Goal: Task Accomplishment & Management: Manage account settings

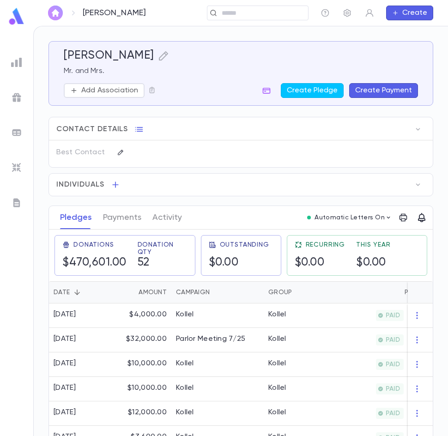
click at [55, 14] on img "button" at bounding box center [55, 12] width 11 height 7
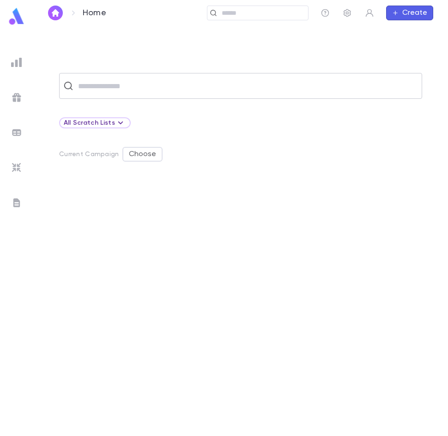
click at [120, 90] on input "text" at bounding box center [246, 86] width 343 height 18
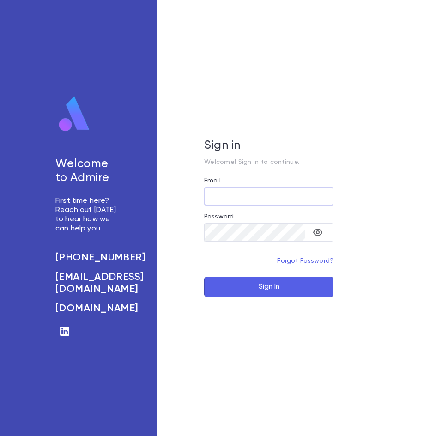
type input "**********"
click at [246, 285] on button "Sign In" at bounding box center [268, 287] width 129 height 20
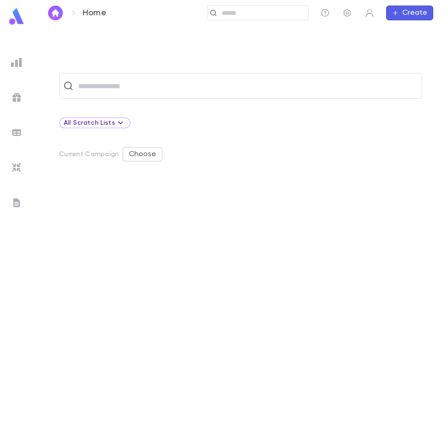
click at [13, 62] on img at bounding box center [16, 62] width 11 height 11
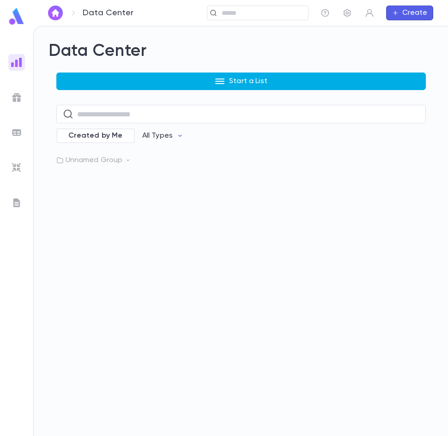
click at [225, 84] on icon "button" at bounding box center [219, 81] width 11 height 11
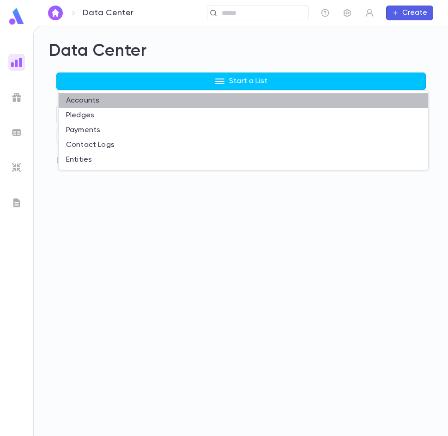
click at [94, 97] on li "Accounts" at bounding box center [243, 100] width 369 height 15
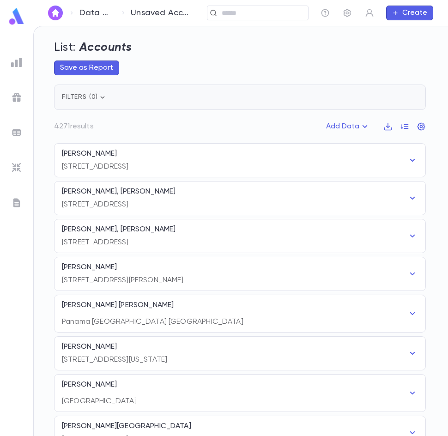
click at [100, 97] on icon "button" at bounding box center [102, 97] width 9 height 9
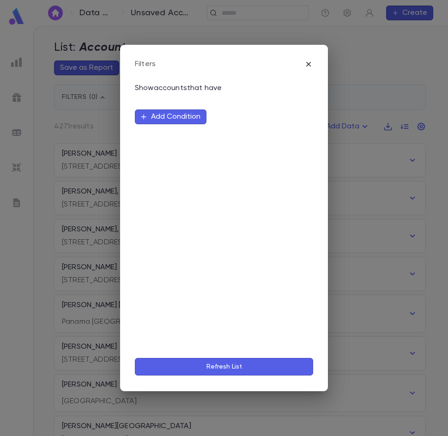
click at [188, 111] on button "Add Condition" at bounding box center [171, 116] width 72 height 15
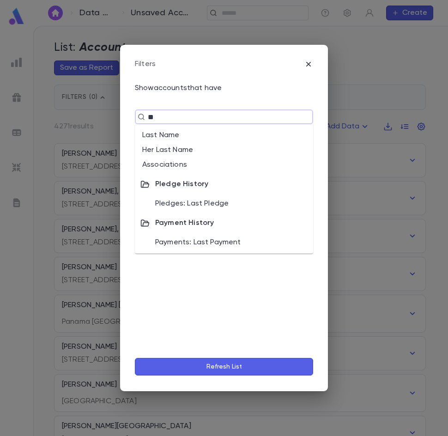
type input "***"
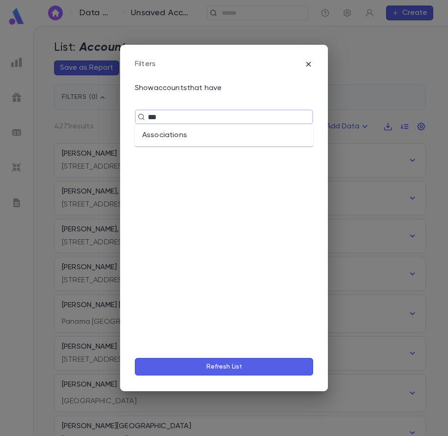
click at [179, 131] on li "Associations" at bounding box center [224, 135] width 178 height 15
click at [240, 134] on input "text" at bounding box center [260, 134] width 58 height 18
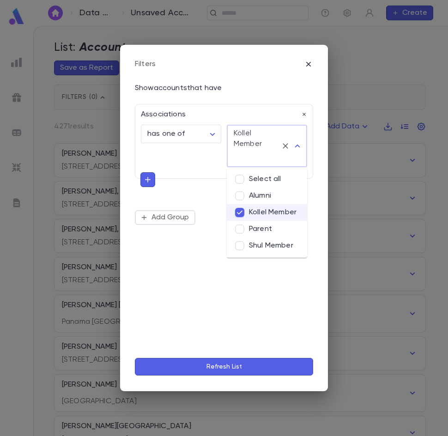
click at [232, 369] on button "Refresh List" at bounding box center [224, 367] width 178 height 18
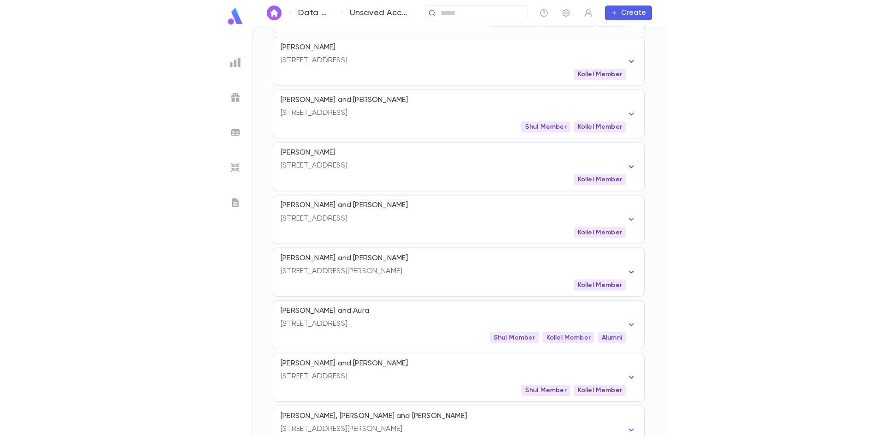
scroll to position [785, 0]
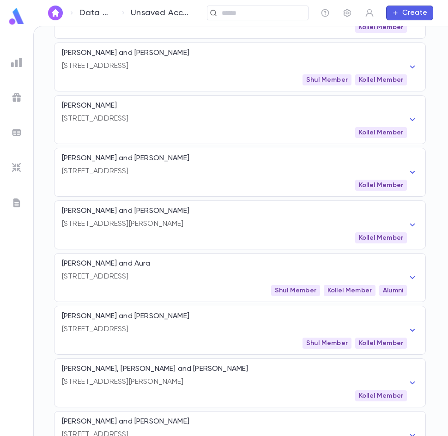
click at [102, 167] on p "12 East 8th Street, Lakewood NJ 08701 United States" at bounding box center [234, 171] width 345 height 9
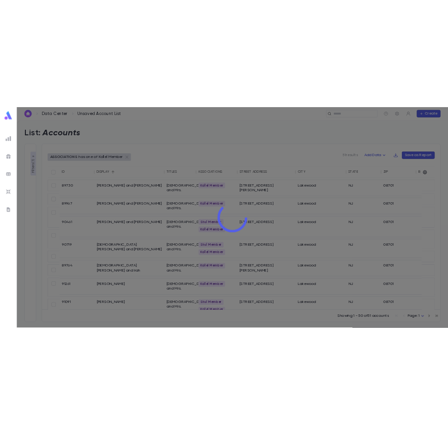
scroll to position [0, 0]
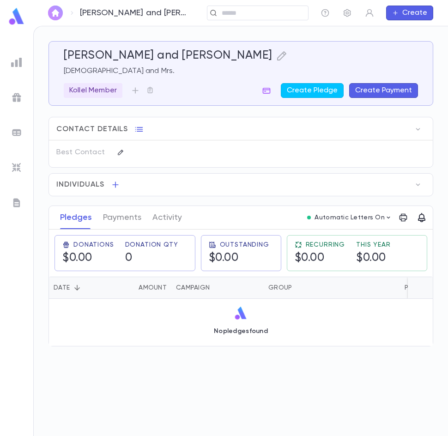
click at [57, 12] on img "button" at bounding box center [55, 12] width 11 height 7
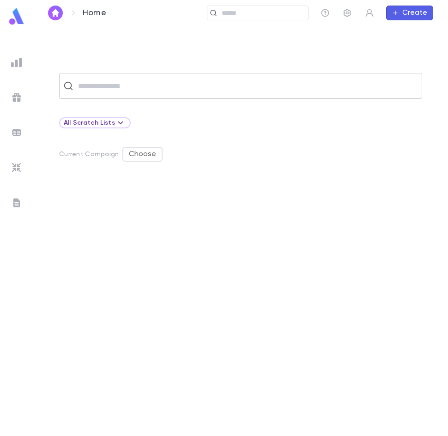
click at [96, 95] on div "​" at bounding box center [240, 86] width 363 height 26
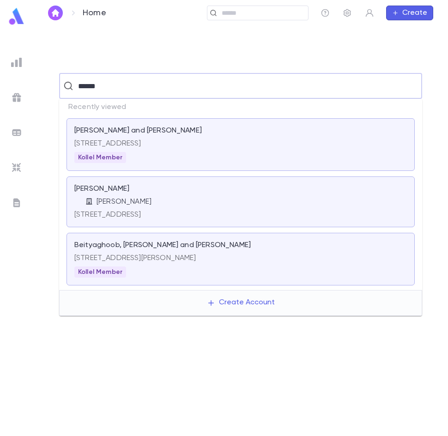
type input "******"
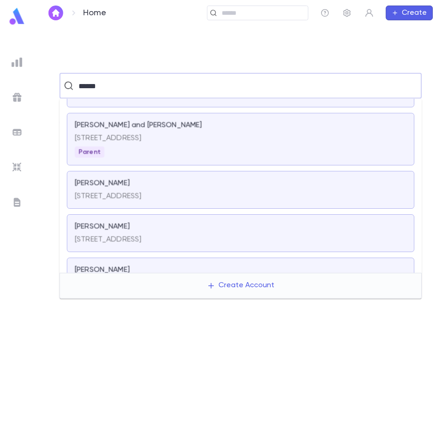
scroll to position [139, 0]
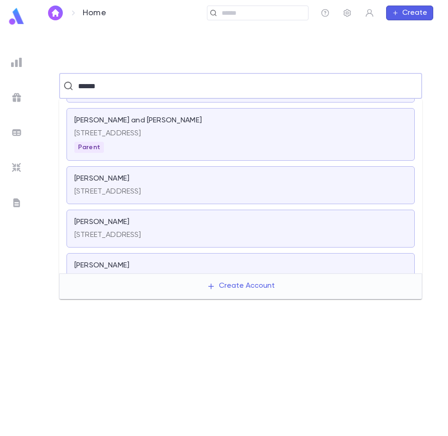
click at [117, 200] on div "Seruya, Avraham 1554 East 10th Street, Brooklyn NY 11230 United States" at bounding box center [240, 185] width 348 height 38
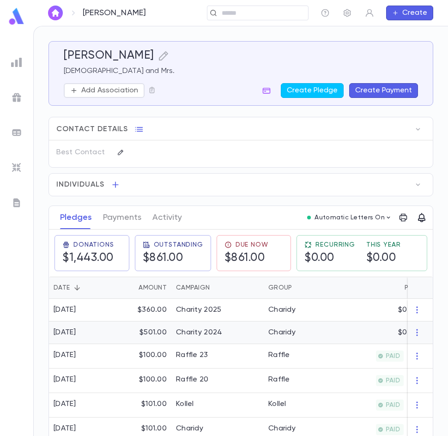
click at [121, 342] on div "$501.00" at bounding box center [141, 332] width 60 height 23
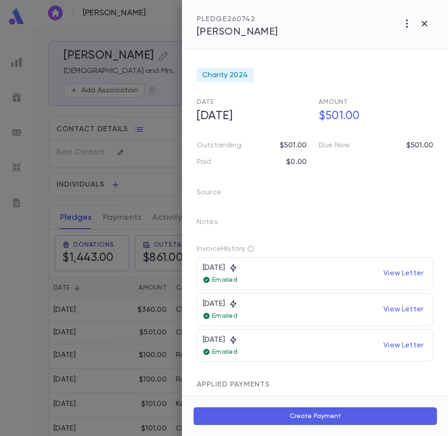
click at [160, 113] on div at bounding box center [224, 218] width 448 height 436
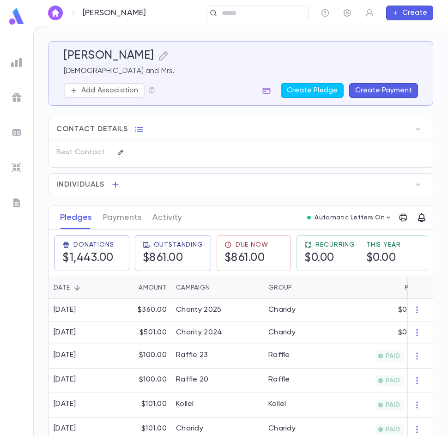
click at [265, 93] on icon "button" at bounding box center [267, 91] width 8 height 6
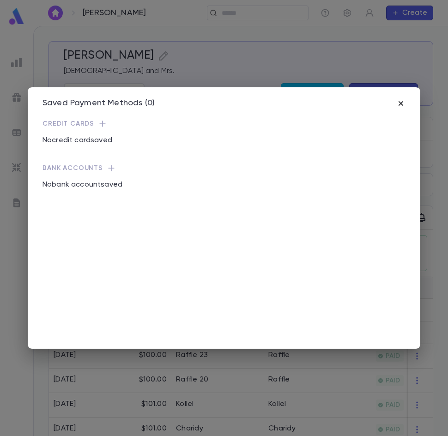
click at [400, 99] on icon "button" at bounding box center [400, 103] width 9 height 9
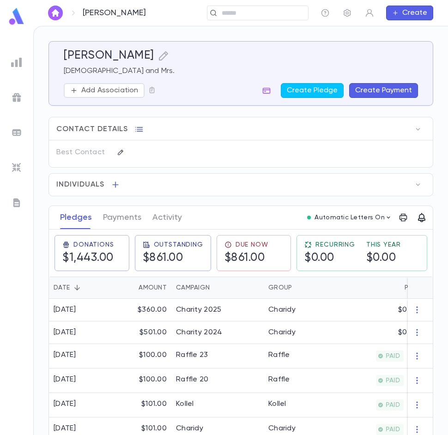
click at [380, 93] on button "Create Payment" at bounding box center [383, 90] width 69 height 15
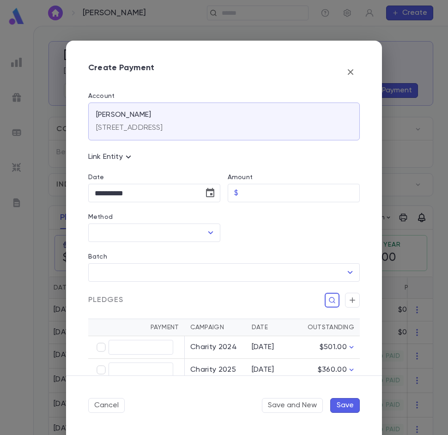
click at [249, 178] on label "Amount" at bounding box center [240, 177] width 25 height 7
click at [249, 184] on input "Amount" at bounding box center [301, 193] width 118 height 18
type input "******"
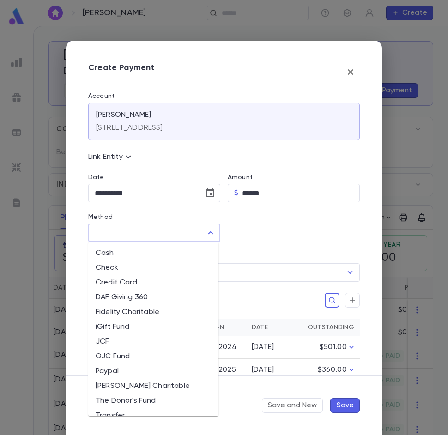
click at [146, 238] on input "Method" at bounding box center [147, 233] width 110 height 18
click at [121, 280] on li "Credit Card" at bounding box center [153, 282] width 130 height 15
type input "**********"
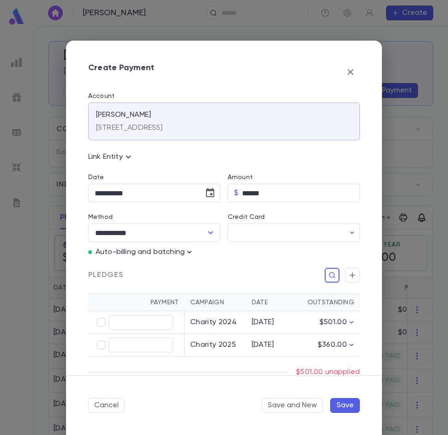
click at [191, 252] on icon "button" at bounding box center [189, 252] width 4 height 2
click at [214, 267] on p "Enter Manual Billing Instead" at bounding box center [242, 268] width 95 height 9
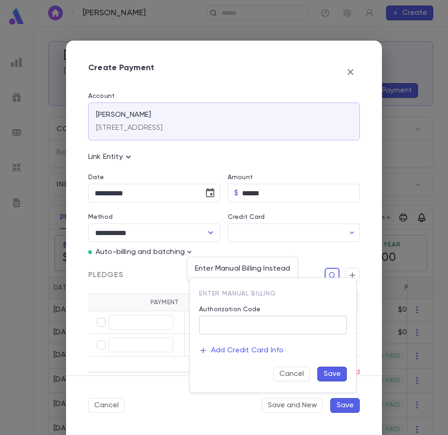
click at [231, 327] on input "Authorization Code" at bounding box center [273, 325] width 148 height 18
paste input "******"
type input "******"
click at [328, 373] on button "Save" at bounding box center [332, 374] width 30 height 15
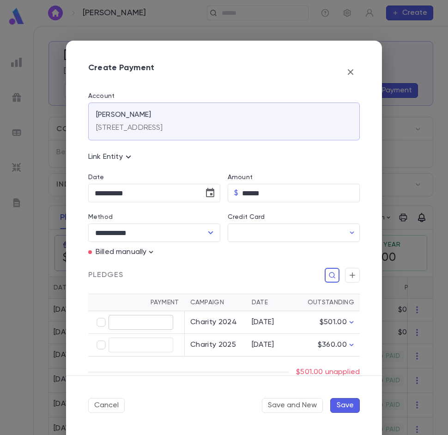
type input "******"
click at [353, 407] on button "Save" at bounding box center [345, 405] width 30 height 15
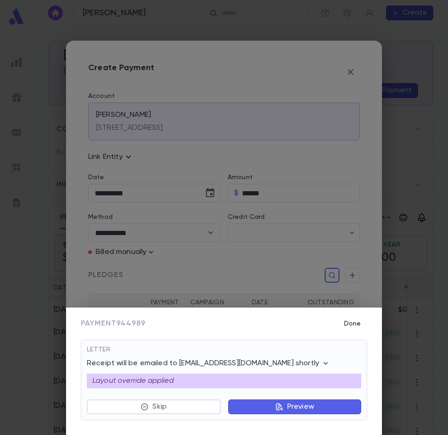
click at [357, 324] on button "Done" at bounding box center [352, 324] width 30 height 18
